Goal: Task Accomplishment & Management: Check status

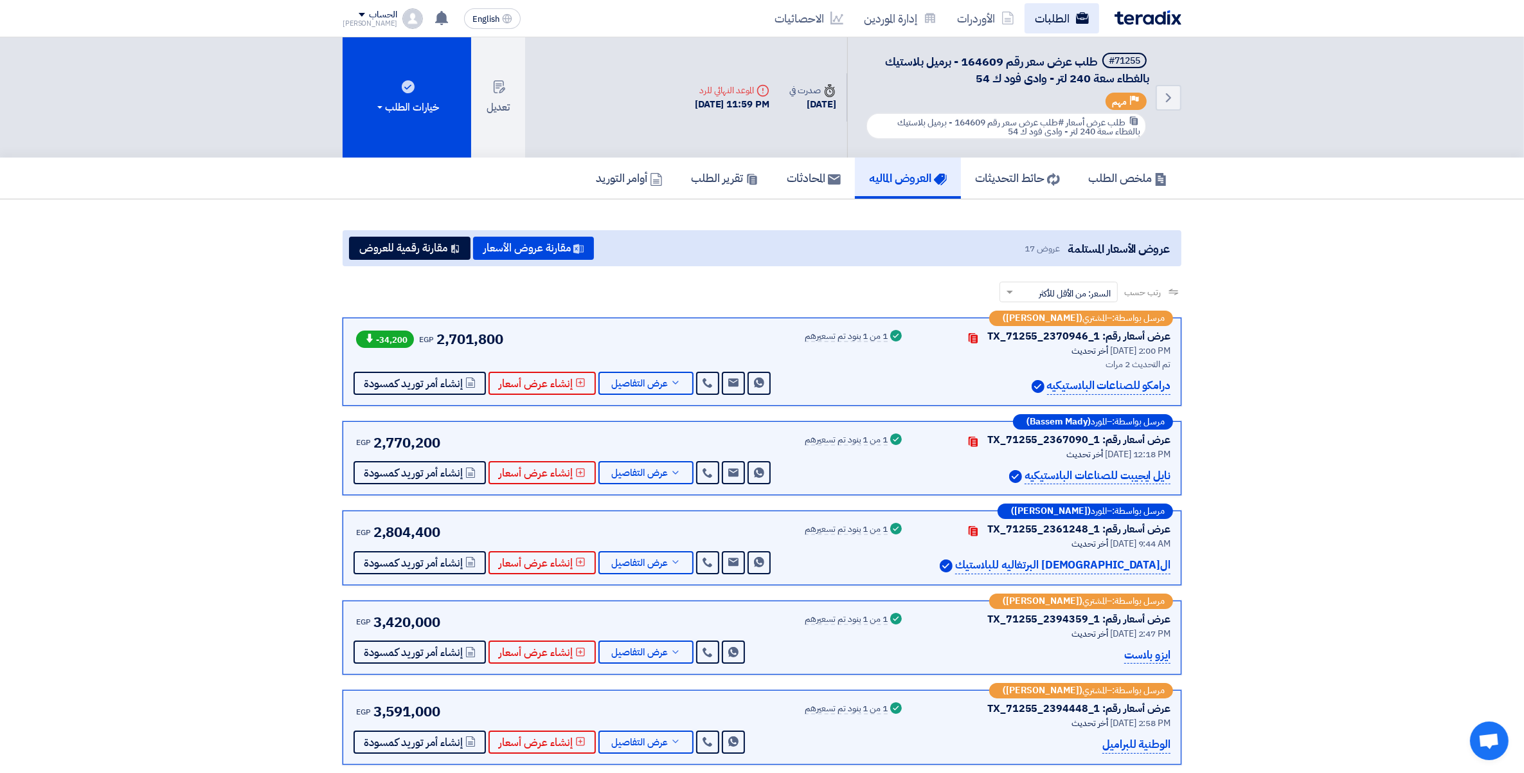
click at [1059, 23] on link "الطلبات" at bounding box center [1062, 18] width 75 height 30
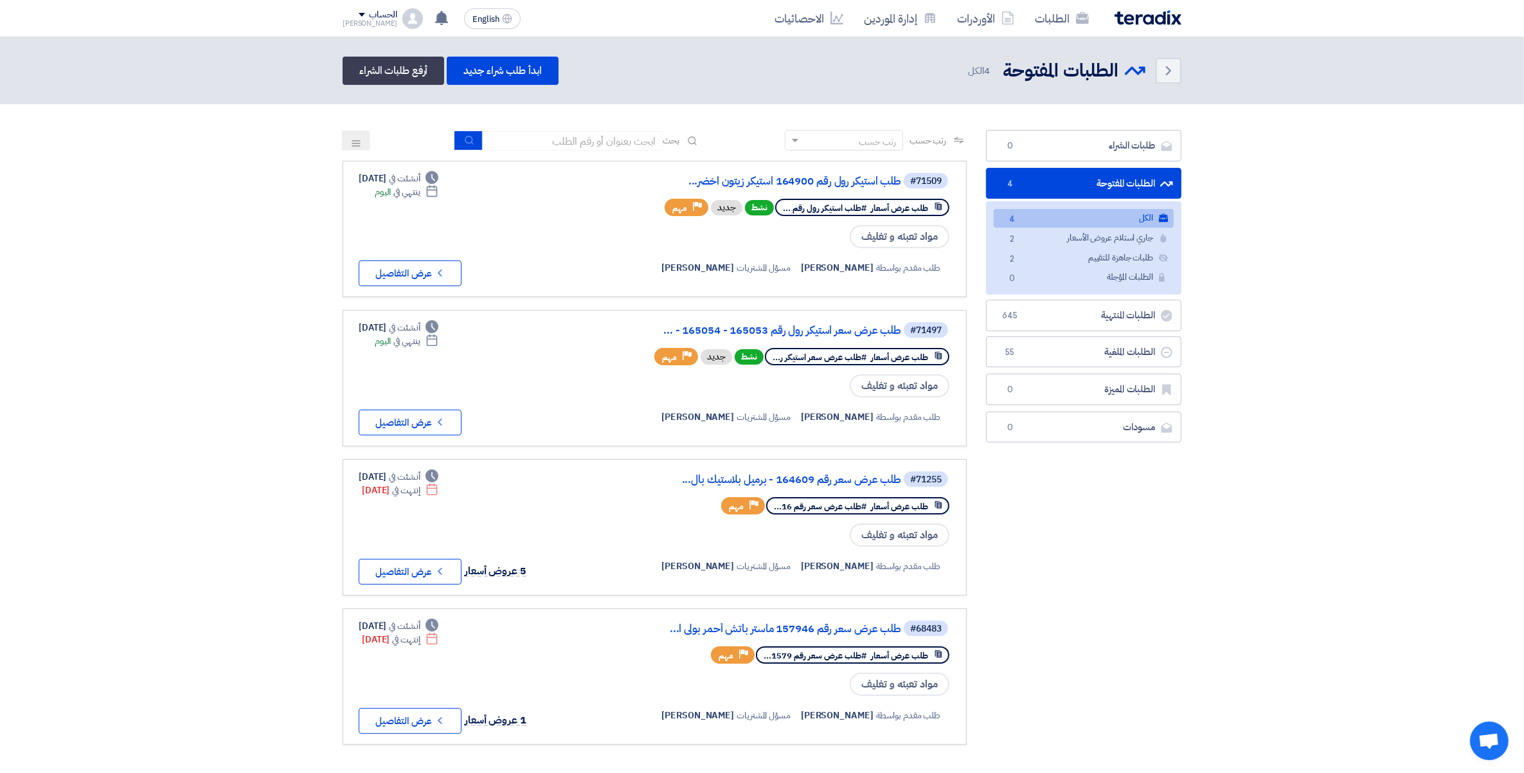
click at [79, 225] on section "طلبات الشراء طلبات الشراء 0 الطلبات المفتوحة الطلبات المفتوحة 4 الكل الكل 4 جار…" at bounding box center [762, 443] width 1524 height 679
click at [77, 354] on section "طلبات الشراء طلبات الشراء 0 الطلبات المفتوحة الطلبات المفتوحة 4 الكل الكل 4 جار…" at bounding box center [762, 443] width 1524 height 679
click at [435, 19] on icon at bounding box center [442, 18] width 14 height 14
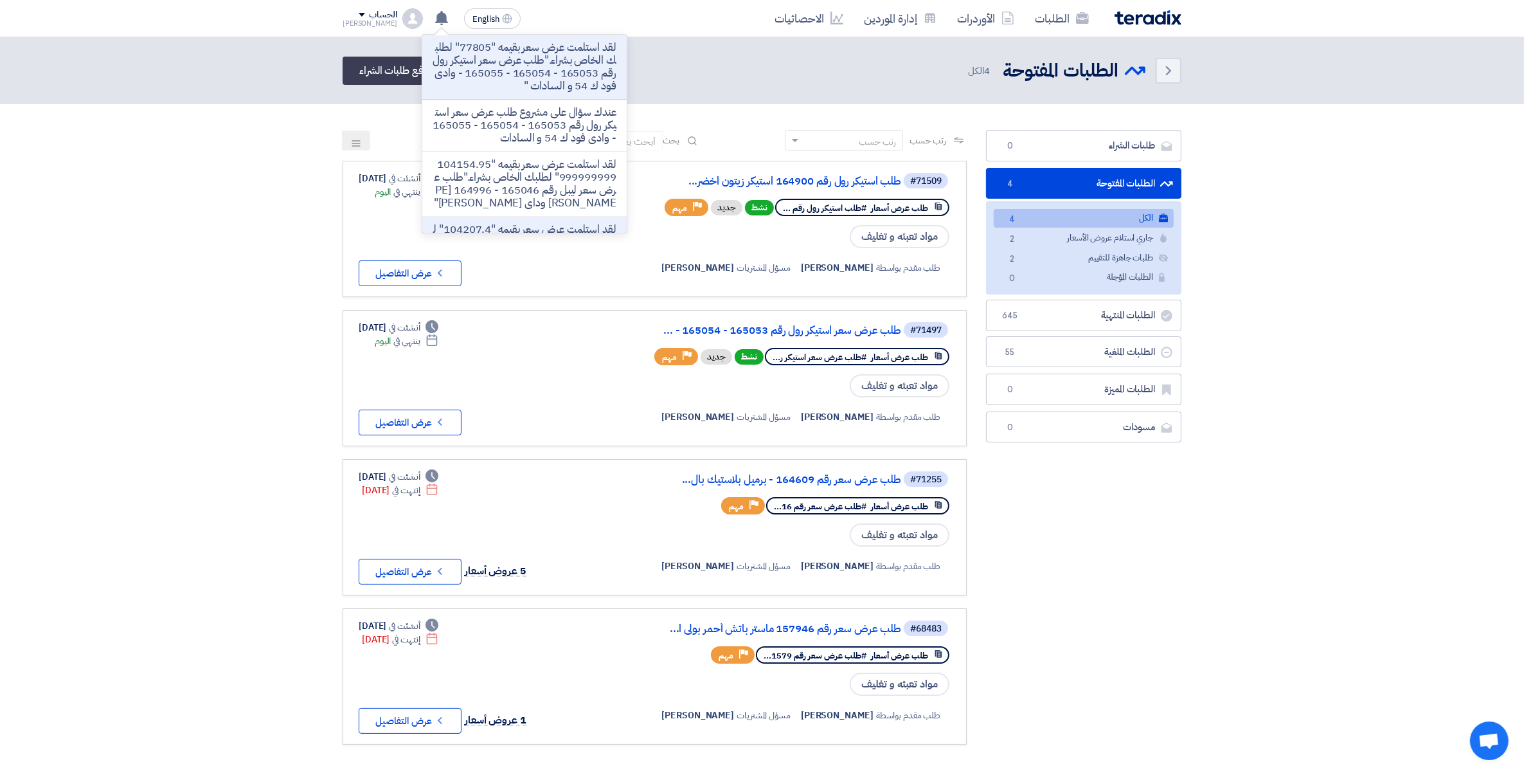
click at [481, 69] on p "لقد استلمت عرض سعر بقيمه "77805" لطلبك الخاص بشراء."طلب عرض سعر استيكر رول رقم …" at bounding box center [525, 66] width 184 height 51
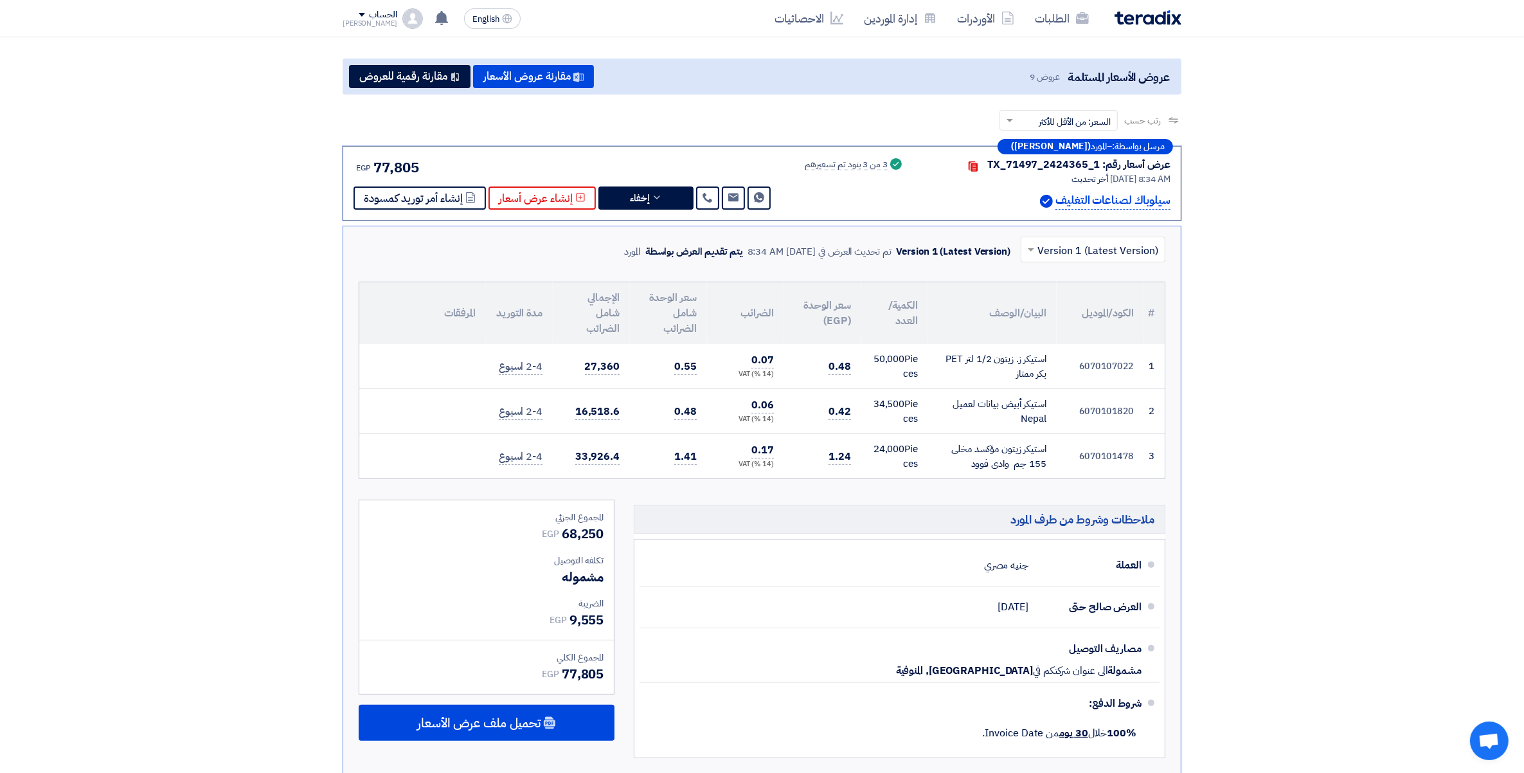
scroll to position [172, 0]
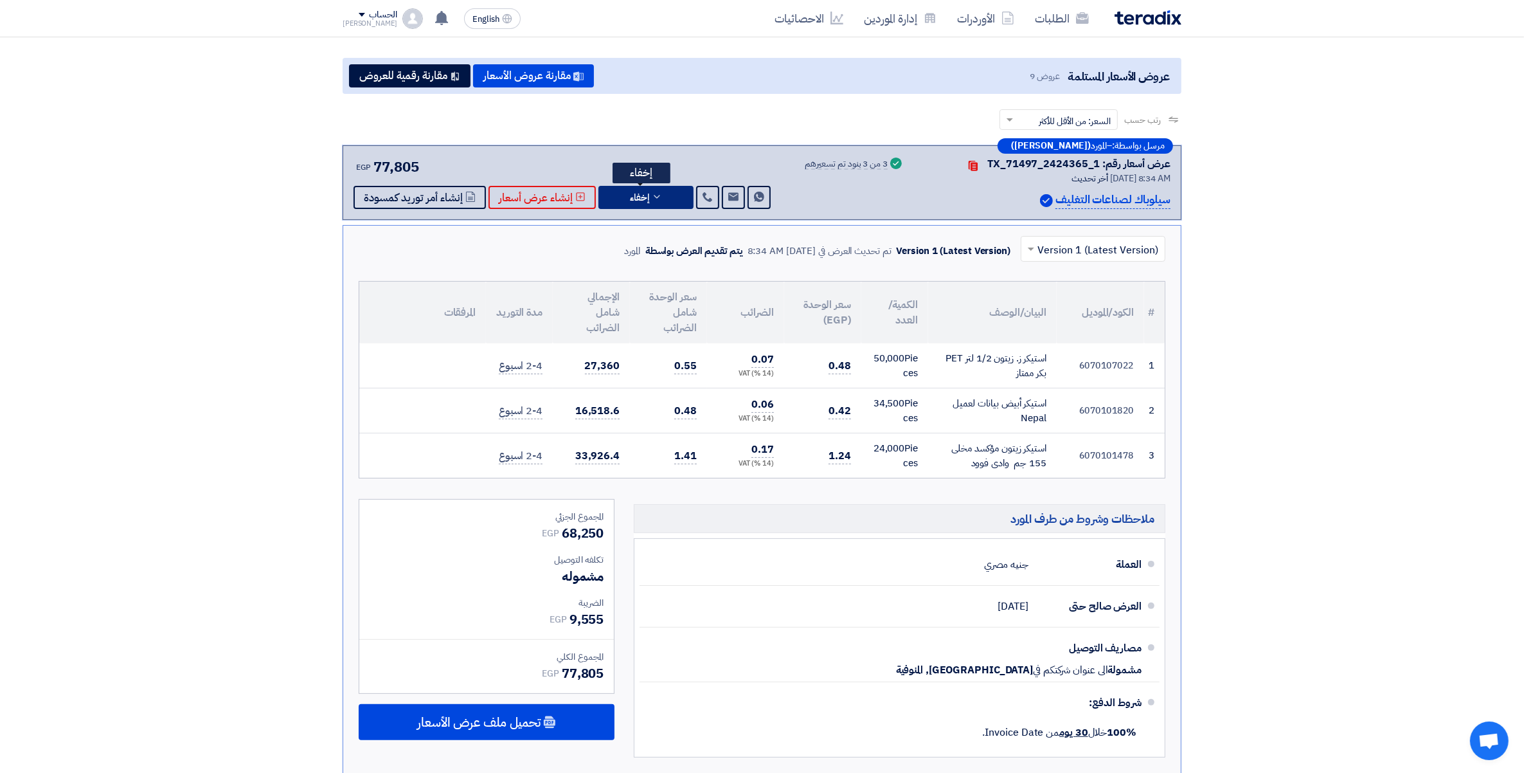
click at [670, 194] on button "إخفاء" at bounding box center [646, 197] width 95 height 23
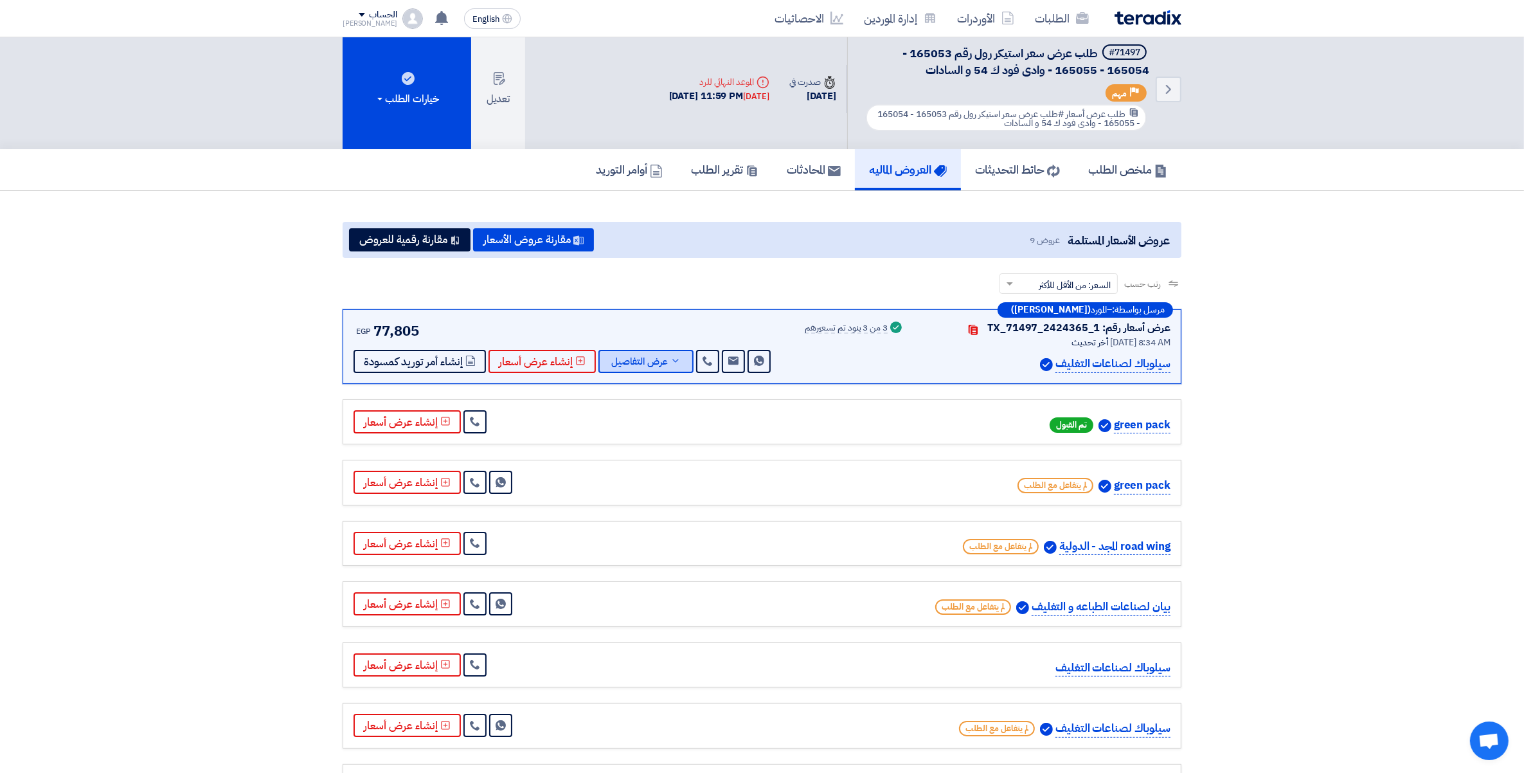
scroll to position [0, 0]
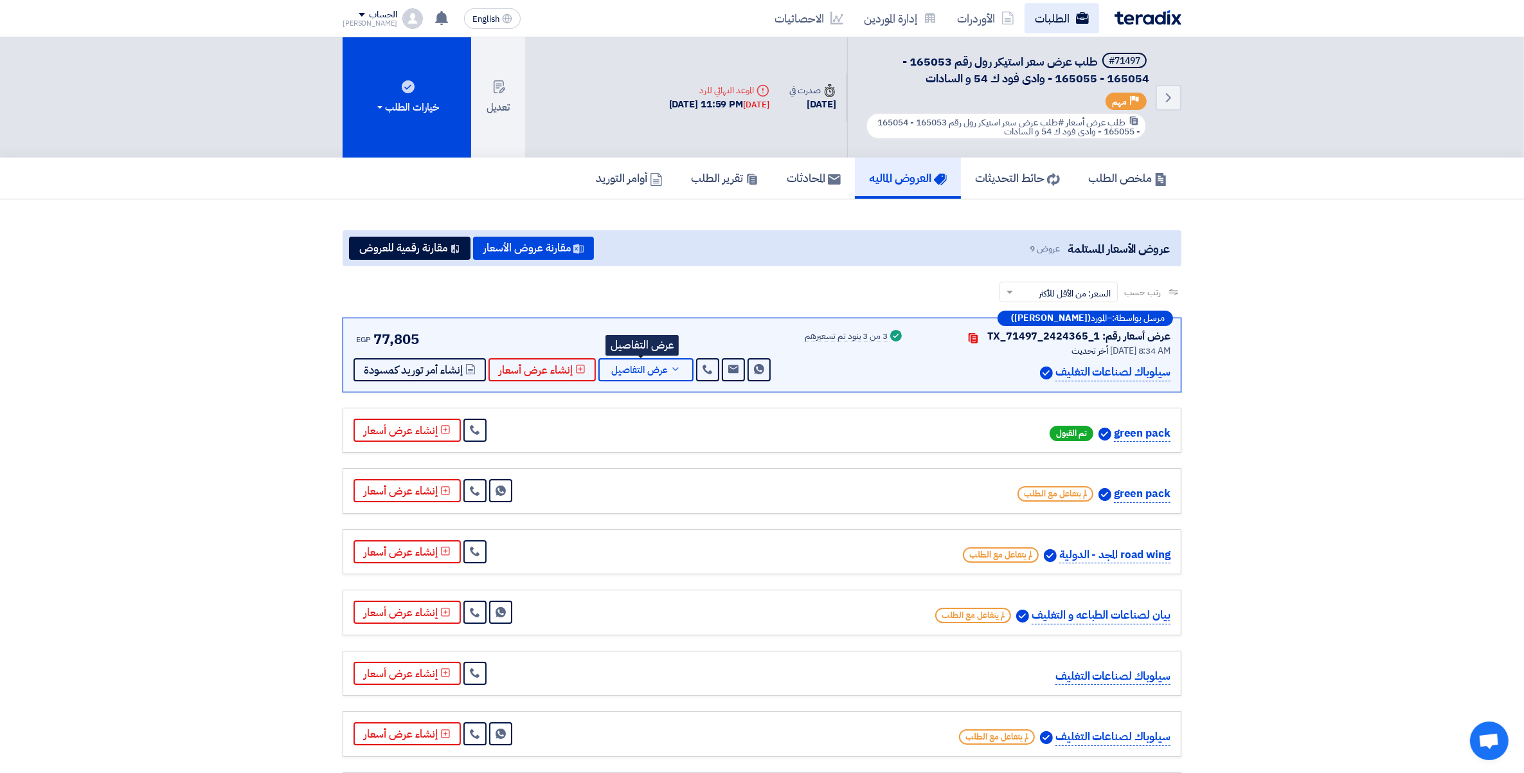
click at [1055, 17] on link "الطلبات" at bounding box center [1062, 18] width 75 height 30
